Goal: Navigation & Orientation: Go to known website

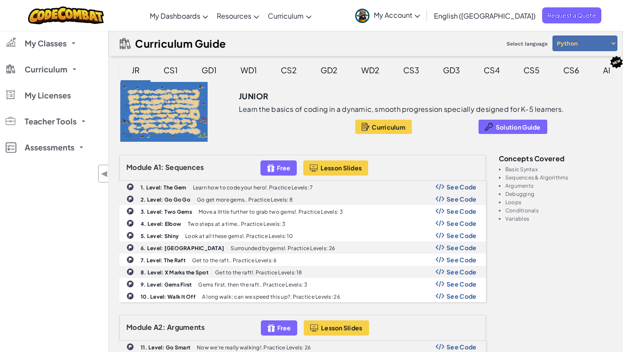
click at [173, 74] on div "CS1" at bounding box center [171, 70] width 32 height 20
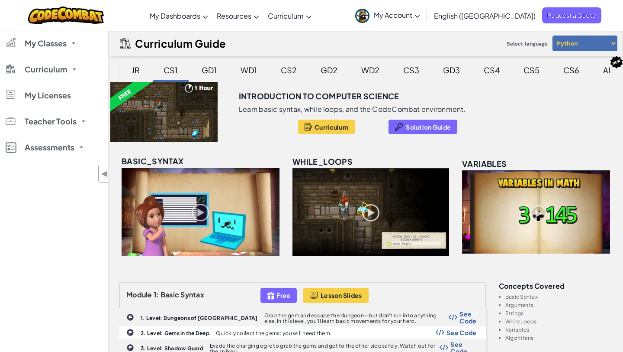
click at [138, 68] on div "JR" at bounding box center [136, 70] width 26 height 20
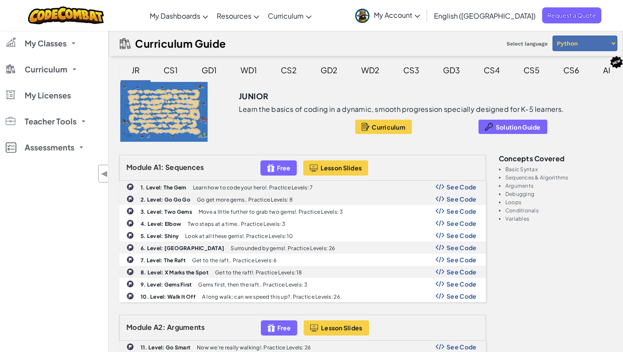
click at [165, 111] on div at bounding box center [164, 112] width 111 height 60
click at [371, 132] on button "Curriculum" at bounding box center [383, 126] width 57 height 14
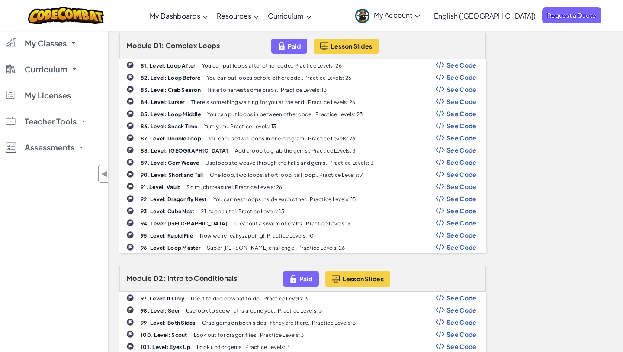
scroll to position [1336, 0]
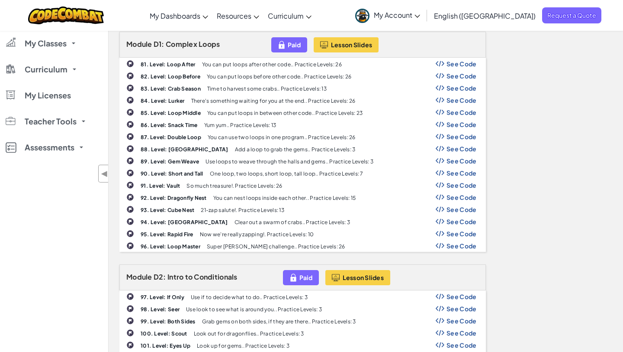
click at [443, 61] on img at bounding box center [440, 64] width 9 height 6
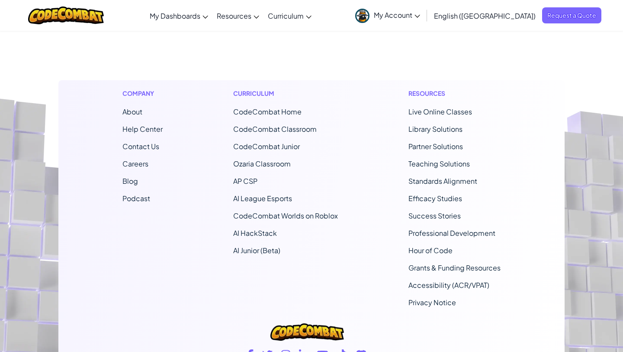
scroll to position [4448, 0]
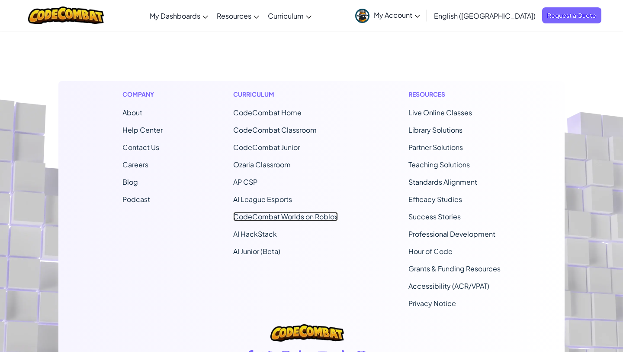
click at [261, 217] on link "CodeCombat Worlds on Roblox" at bounding box center [285, 216] width 105 height 9
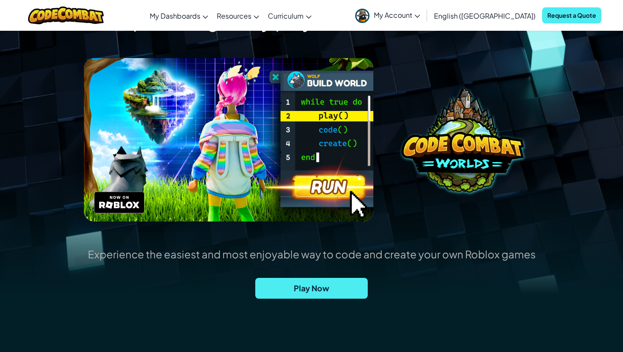
scroll to position [81, 0]
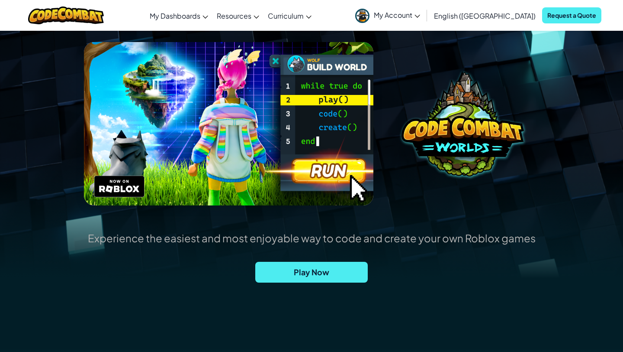
click at [327, 272] on span "Play Now" at bounding box center [311, 272] width 113 height 21
